Goal: Task Accomplishment & Management: Use online tool/utility

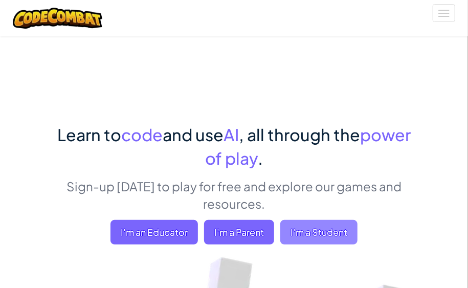
click at [292, 229] on span "I'm a Student" at bounding box center [318, 232] width 77 height 25
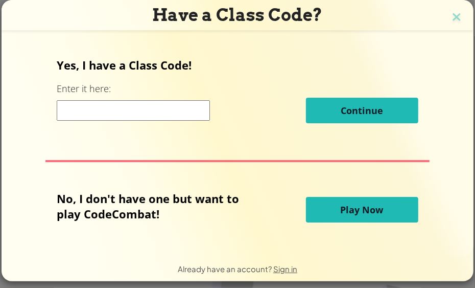
click at [81, 118] on input at bounding box center [133, 110] width 153 height 20
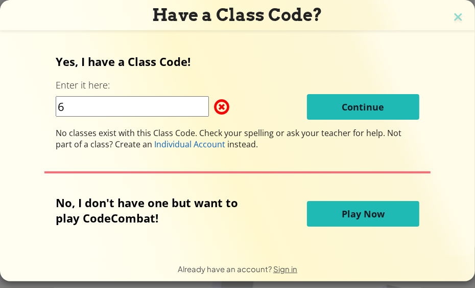
type input "6"
click at [358, 222] on button "Play Now" at bounding box center [363, 214] width 112 height 26
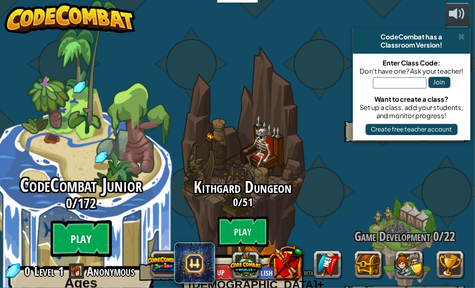
click at [75, 220] on btn "Play" at bounding box center [81, 238] width 61 height 37
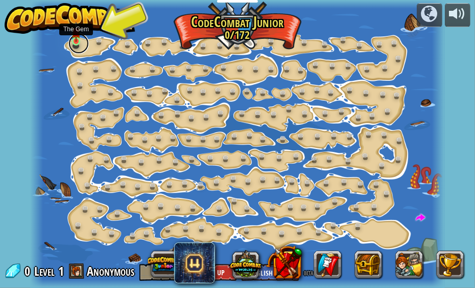
click at [75, 42] on link at bounding box center [78, 43] width 20 height 20
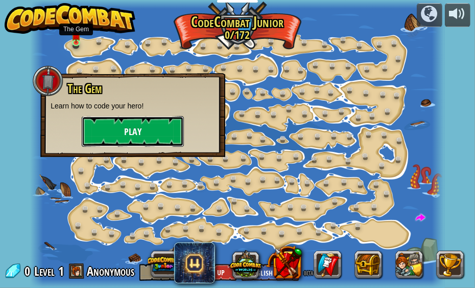
click at [127, 133] on button "Play" at bounding box center [133, 131] width 102 height 31
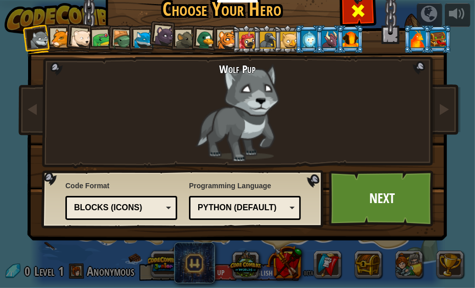
click at [345, 17] on div at bounding box center [358, 9] width 32 height 32
